Goal: Unclear

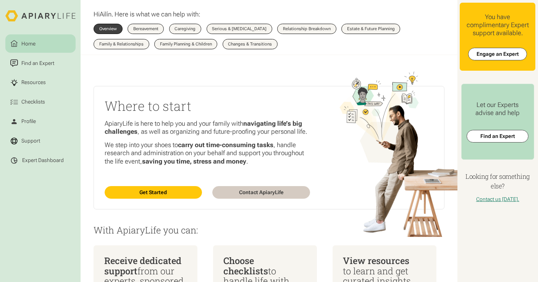
scroll to position [276, 0]
